Goal: Information Seeking & Learning: Learn about a topic

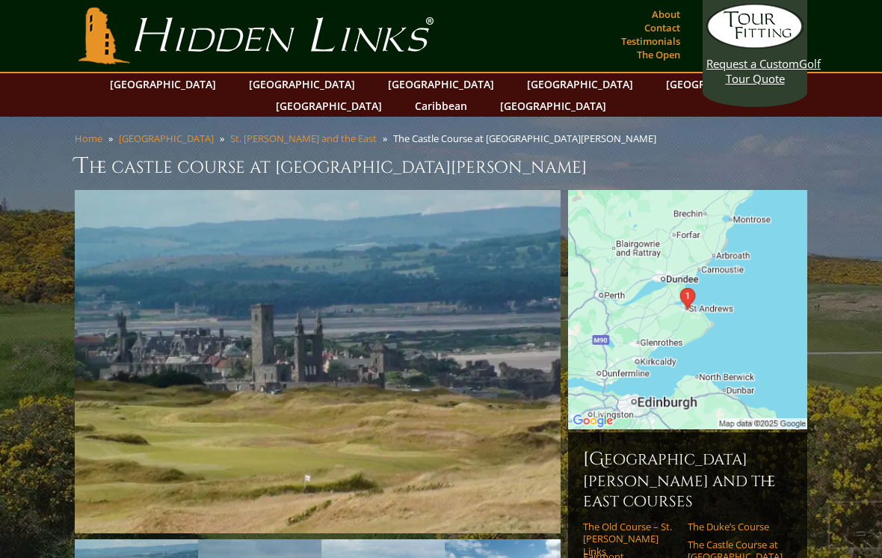
click at [735, 520] on link "The Duke’s Course" at bounding box center [735, 526] width 95 height 12
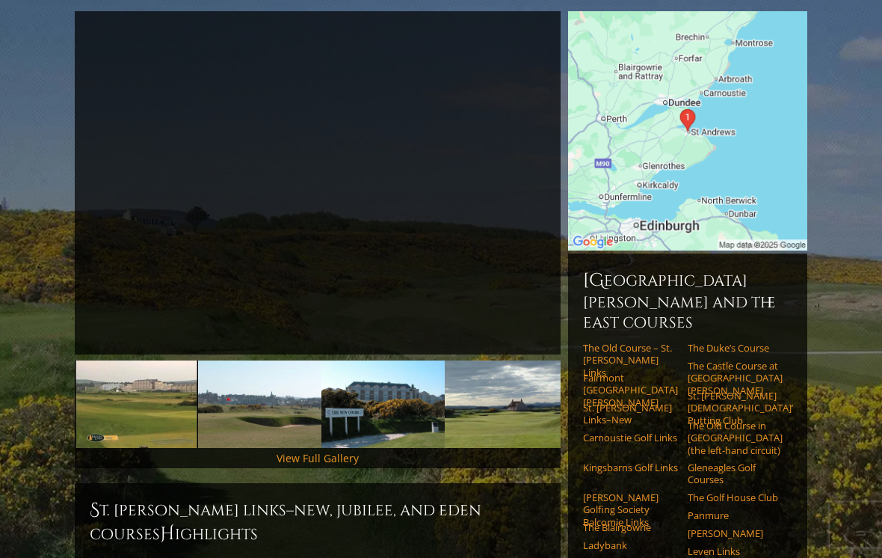
scroll to position [179, 0]
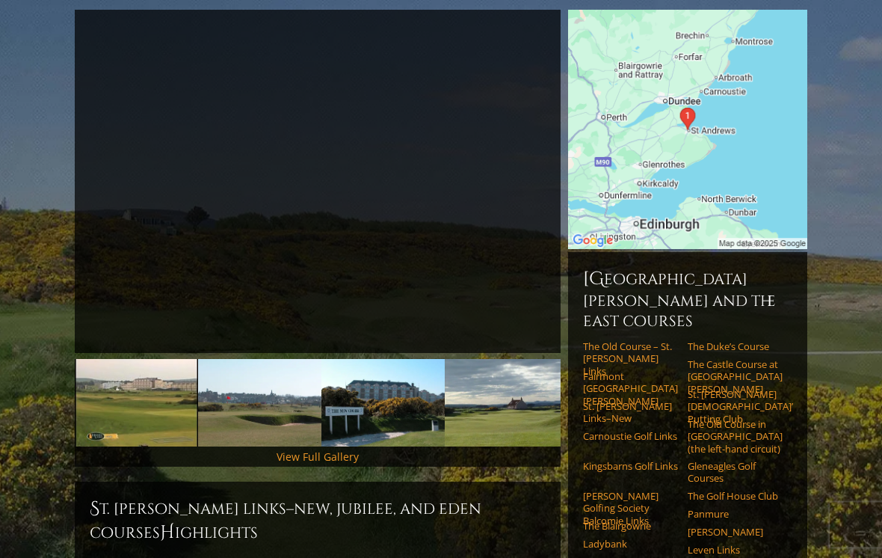
click at [617, 341] on link "The Old Course – St. [PERSON_NAME] Links" at bounding box center [630, 359] width 95 height 37
